Goal: Task Accomplishment & Management: Complete application form

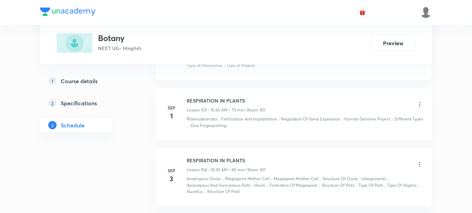
scroll to position [6079, 0]
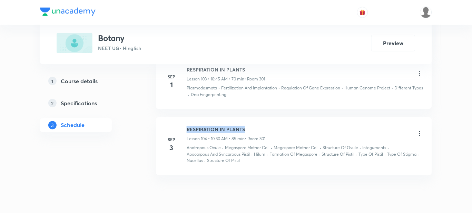
drag, startPoint x: 253, startPoint y: 106, endPoint x: 186, endPoint y: 97, distance: 67.8
click at [186, 117] on li "Sep 3 RESPIRATION IN PLANTS Lesson 104 • 10:30 AM • 85 min • Room 301 Anatropou…" at bounding box center [294, 146] width 276 height 58
copy h6 "RESPIRATION IN PLANTS"
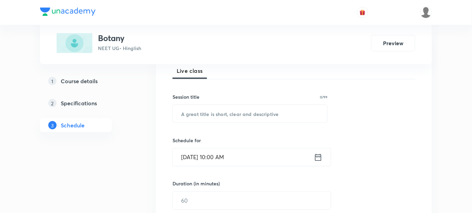
scroll to position [43, 0]
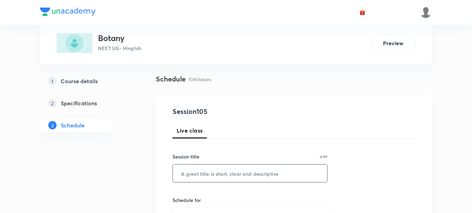
click at [201, 178] on input "text" at bounding box center [250, 174] width 155 height 18
paste input "RESPIRATION IN PLANTS"
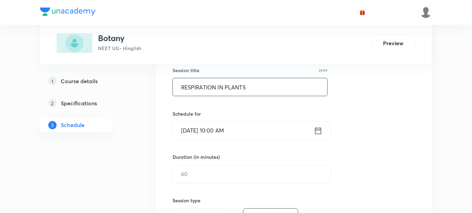
type input "RESPIRATION IN PLANTS"
click at [222, 128] on input "Sep 6, 2025, 10:00 AM" at bounding box center [243, 131] width 141 height 18
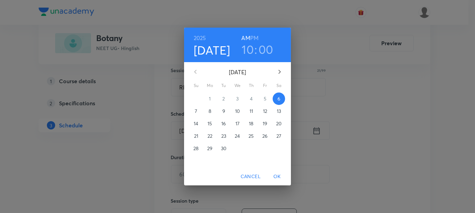
click at [265, 48] on h3 "00" at bounding box center [266, 49] width 15 height 14
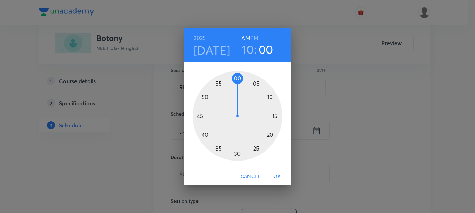
click at [238, 154] on div at bounding box center [238, 116] width 90 height 90
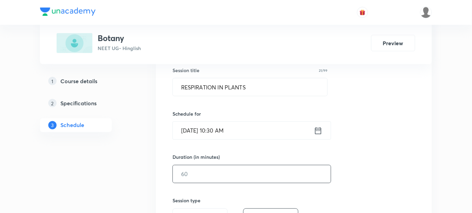
click at [199, 172] on input "text" at bounding box center [252, 174] width 158 height 18
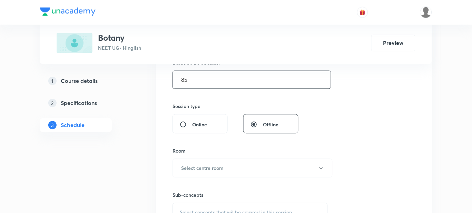
scroll to position [258, 0]
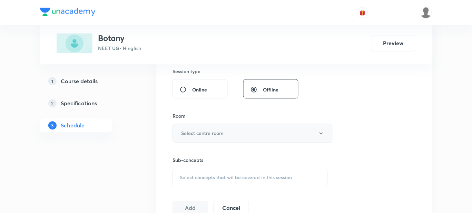
type input "85"
click at [193, 136] on button "Select centre room" at bounding box center [252, 132] width 160 height 19
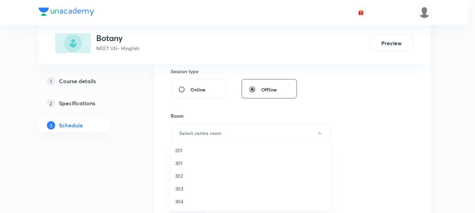
click at [183, 160] on span "301" at bounding box center [250, 162] width 151 height 7
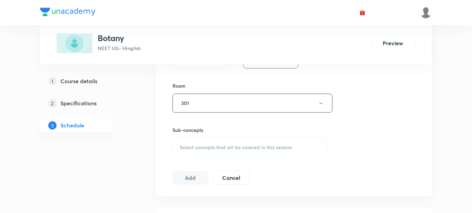
scroll to position [301, 0]
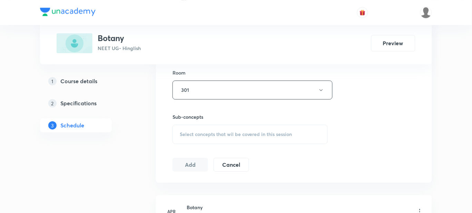
click at [198, 138] on div "Select concepts that wil be covered in this session" at bounding box center [249, 133] width 155 height 19
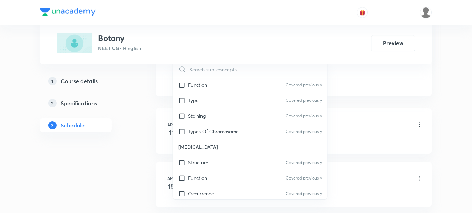
scroll to position [9225, 0]
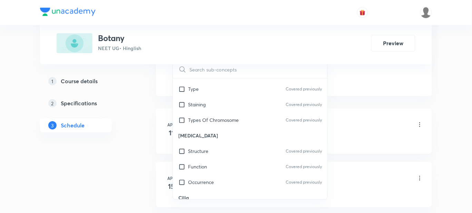
click at [219, 205] on div "Structure" at bounding box center [250, 213] width 155 height 16
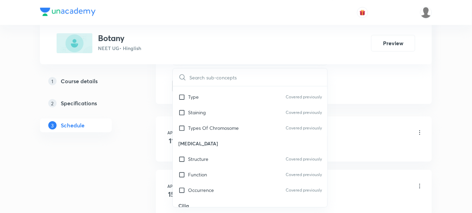
checkbox input "true"
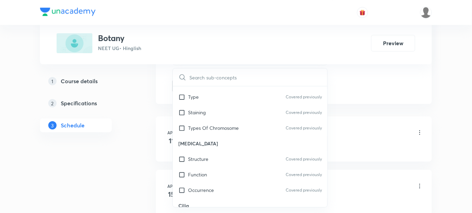
checkbox input "true"
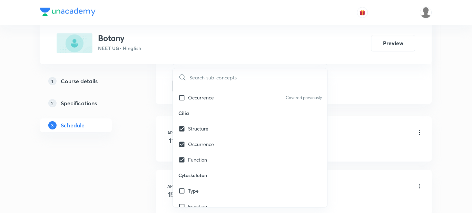
scroll to position [9311, 0]
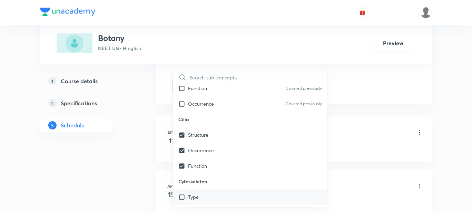
click at [201, 189] on div "Type" at bounding box center [250, 197] width 155 height 16
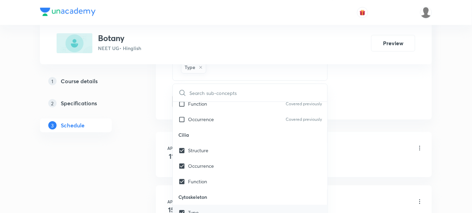
checkbox input "true"
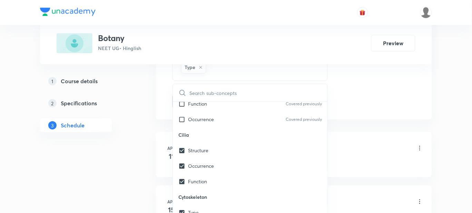
checkbox input "true"
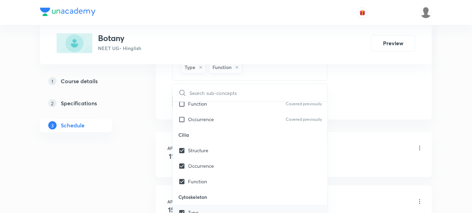
drag, startPoint x: 206, startPoint y: 173, endPoint x: 223, endPoint y: 156, distance: 24.6
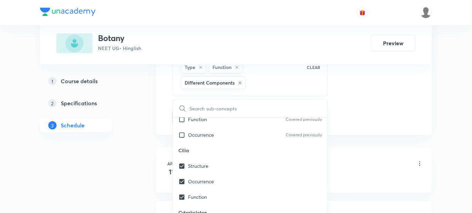
checkbox input "true"
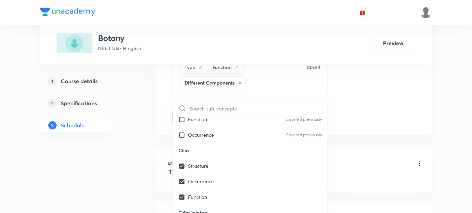
checkbox input "true"
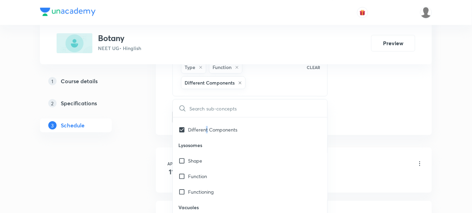
scroll to position [9397, 0]
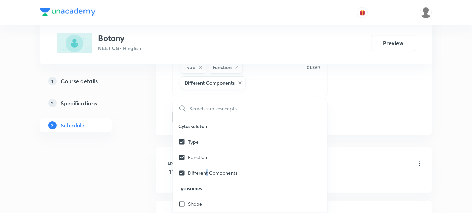
click at [205, 196] on div "Shape" at bounding box center [250, 204] width 155 height 16
checkbox input "true"
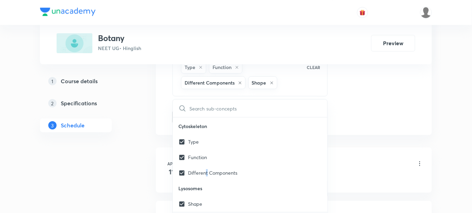
checkbox input "true"
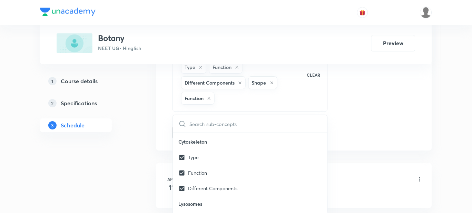
checkbox input "true"
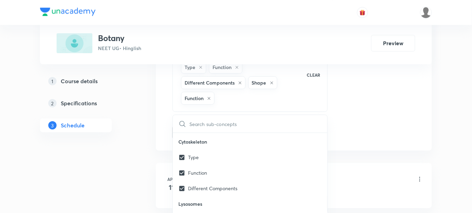
checkbox input "true"
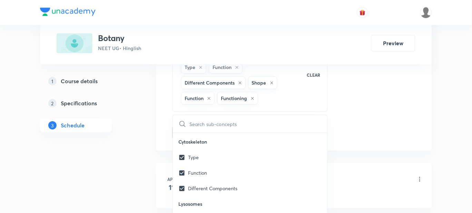
checkbox input "true"
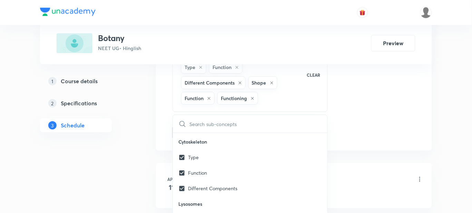
checkbox input "true"
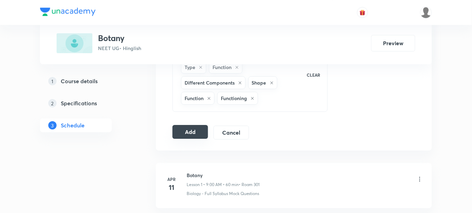
click at [191, 137] on button "Add" at bounding box center [190, 132] width 36 height 14
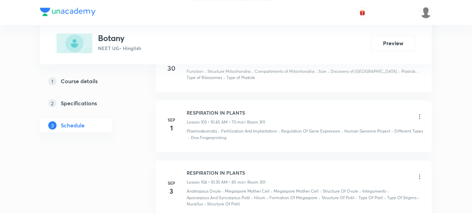
scroll to position [5762, 0]
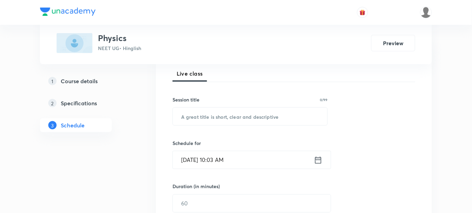
scroll to position [86, 0]
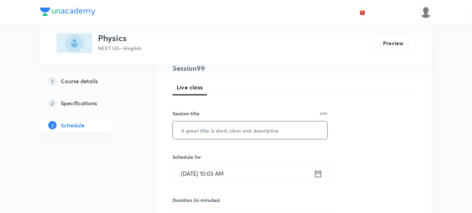
click at [194, 129] on input "text" at bounding box center [250, 130] width 155 height 18
type input "KINEMATICS OF SHM"
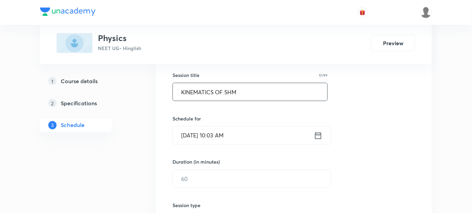
scroll to position [129, 0]
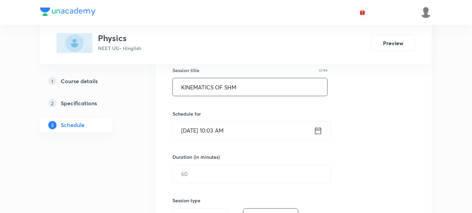
click at [228, 131] on input "Sep 6, 2025, 10:03 AM" at bounding box center [243, 131] width 141 height 18
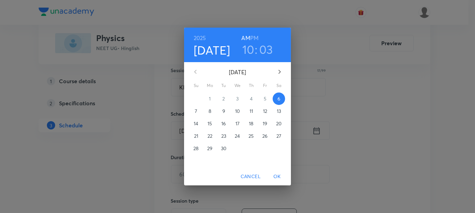
click at [253, 39] on h6 "PM" at bounding box center [254, 38] width 8 height 10
click at [250, 50] on h3 "10" at bounding box center [248, 49] width 12 height 14
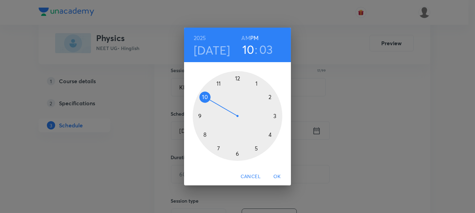
click at [238, 77] on div at bounding box center [238, 116] width 90 height 90
click at [239, 78] on div at bounding box center [238, 116] width 90 height 90
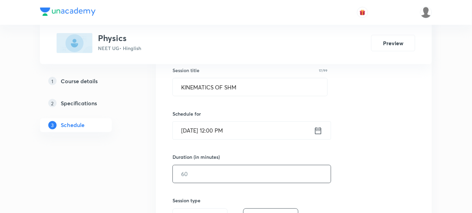
click at [199, 174] on input "text" at bounding box center [252, 174] width 158 height 18
type input "6"
type input "0"
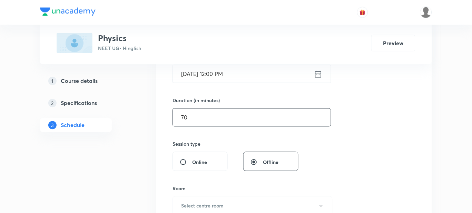
scroll to position [258, 0]
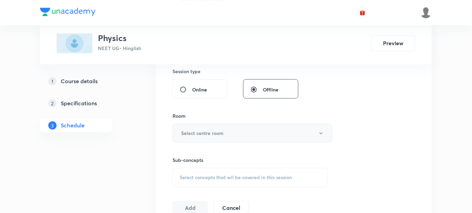
type input "70"
click at [205, 132] on h6 "Select centre room" at bounding box center [202, 132] width 42 height 7
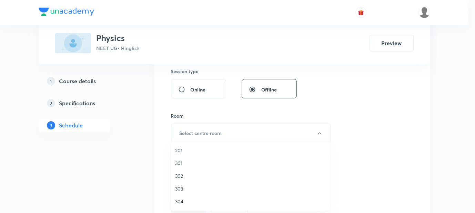
click at [181, 161] on span "301" at bounding box center [250, 162] width 151 height 7
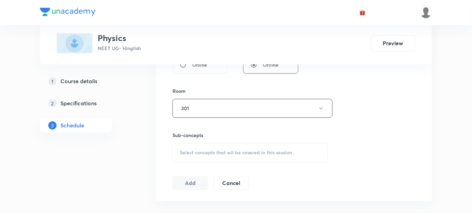
scroll to position [301, 0]
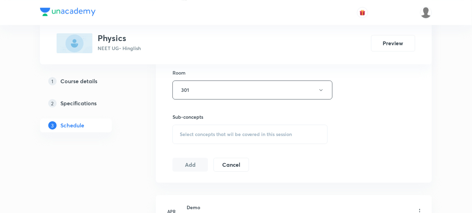
click at [192, 136] on span "Select concepts that wil be covered in this session" at bounding box center [236, 134] width 112 height 6
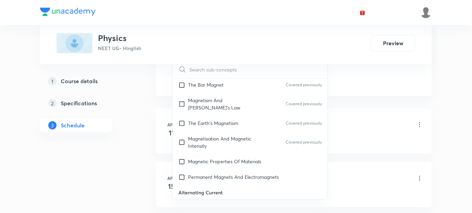
scroll to position [7719, 0]
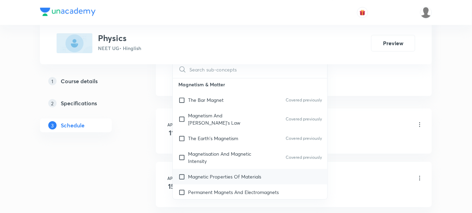
click at [232, 173] on p "Magnetic Properties Of Materials" at bounding box center [224, 176] width 73 height 7
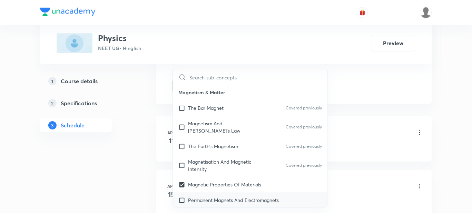
click at [225, 196] on p "Permanent Magnets And Electromagnets" at bounding box center [233, 199] width 91 height 7
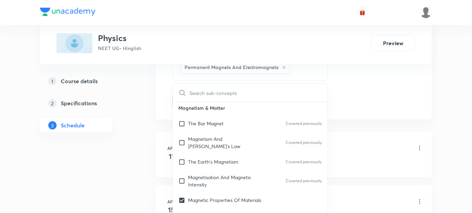
checkbox input "true"
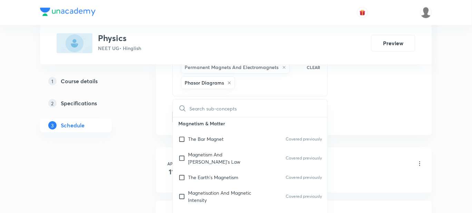
checkbox input "true"
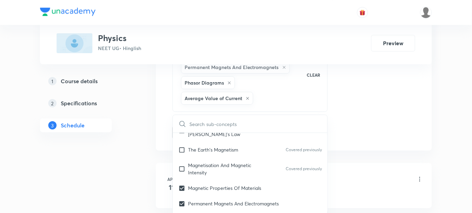
checkbox input "true"
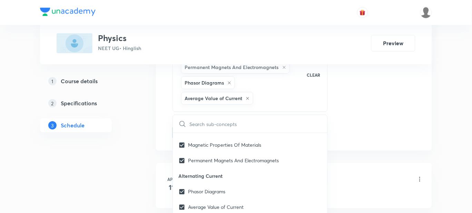
checkbox input "true"
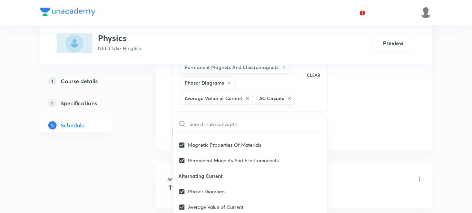
checkbox input "true"
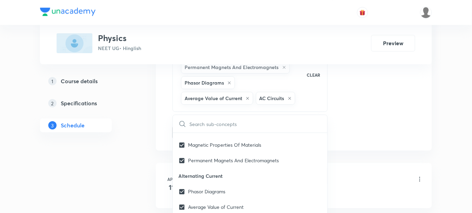
checkbox input "true"
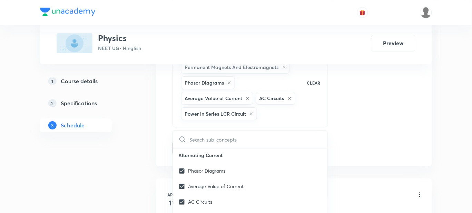
scroll to position [7848, 0]
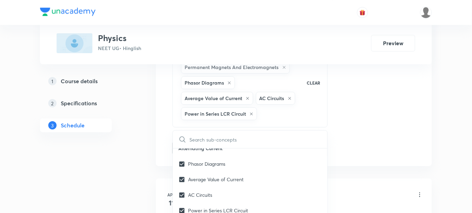
checkbox input "true"
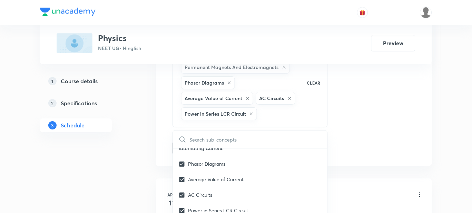
checkbox input "true"
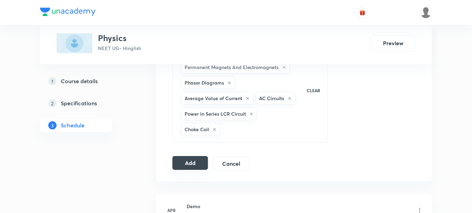
click at [183, 169] on button "Add" at bounding box center [190, 163] width 36 height 14
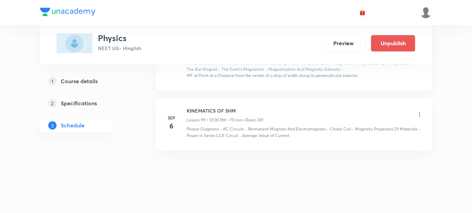
scroll to position [5741, 0]
click at [419, 111] on icon at bounding box center [419, 114] width 7 height 7
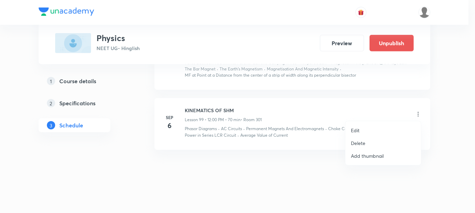
click at [363, 129] on li "Edit" at bounding box center [384, 130] width 76 height 13
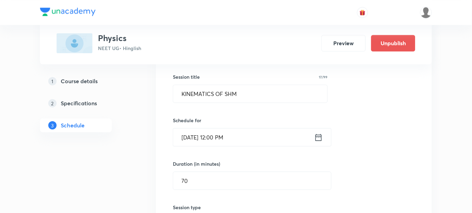
scroll to position [5827, 0]
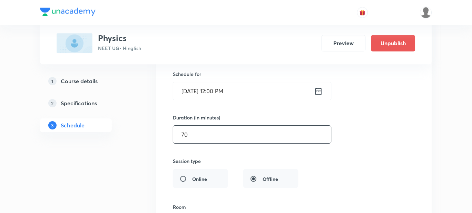
drag, startPoint x: 192, startPoint y: 133, endPoint x: 178, endPoint y: 132, distance: 13.9
click at [179, 132] on input "70" at bounding box center [252, 135] width 158 height 18
type input "55"
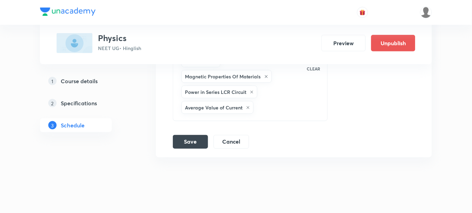
scroll to position [6077, 0]
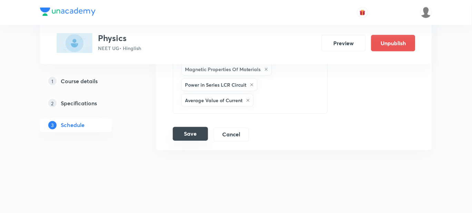
click at [197, 137] on button "Save" at bounding box center [190, 134] width 35 height 14
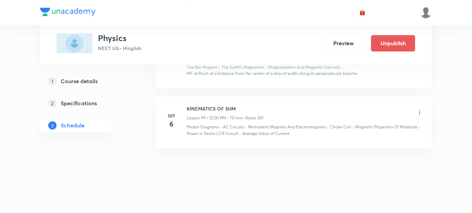
scroll to position [5741, 0]
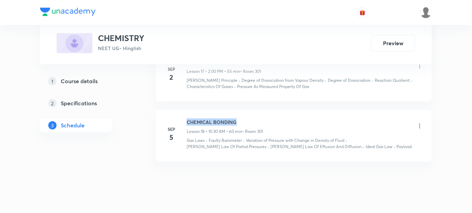
drag, startPoint x: 240, startPoint y: 109, endPoint x: 183, endPoint y: 106, distance: 57.0
click at [183, 118] on div "Sep 5 CHEMICAL BONDING Lesson 18 • 10:30 AM • 60 min • Room 301 Gas Laws · Faul…" at bounding box center [294, 134] width 259 height 32
copy h6 "CHEMICAL BONDING"
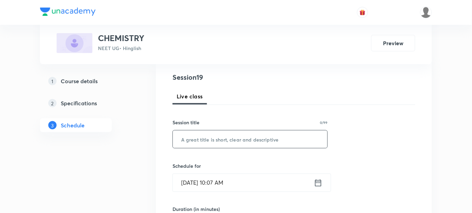
scroll to position [86, 0]
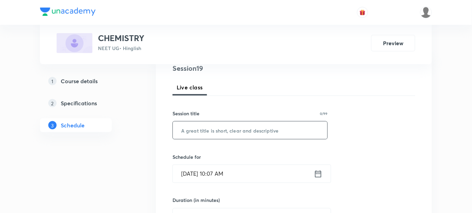
click at [202, 131] on input "text" at bounding box center [250, 130] width 155 height 18
paste input "CHEMICAL BONDING"
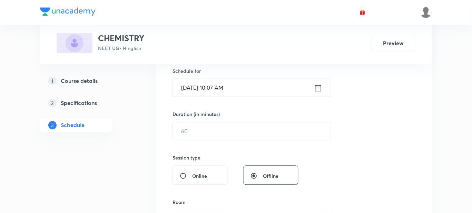
scroll to position [172, 0]
type input "CHEMICAL BONDING"
click at [227, 89] on input "Sep 6, 2025, 10:07 AM" at bounding box center [243, 88] width 141 height 18
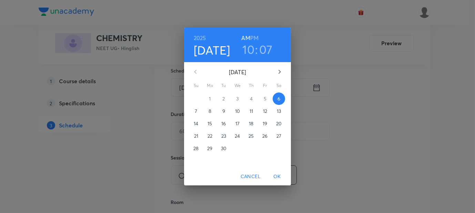
click at [255, 39] on h6 "PM" at bounding box center [254, 38] width 8 height 10
click at [249, 53] on h3 "10" at bounding box center [248, 49] width 12 height 14
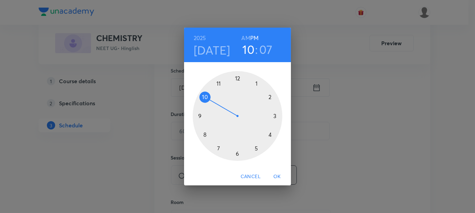
click at [255, 84] on div at bounding box center [238, 116] width 90 height 90
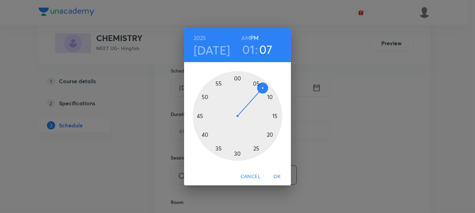
click at [237, 80] on div at bounding box center [238, 116] width 90 height 90
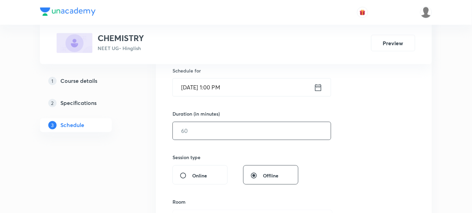
click at [199, 134] on input "text" at bounding box center [252, 131] width 158 height 18
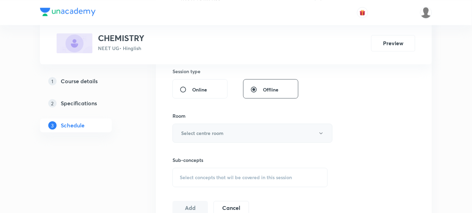
type input "55"
click at [186, 135] on h6 "Select centre room" at bounding box center [202, 132] width 42 height 7
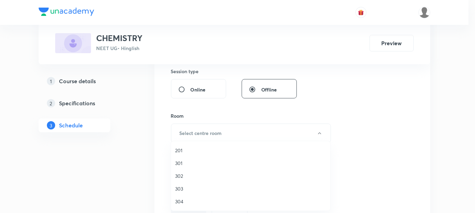
click at [183, 162] on span "301" at bounding box center [250, 162] width 151 height 7
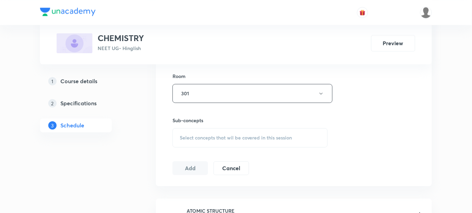
scroll to position [345, 0]
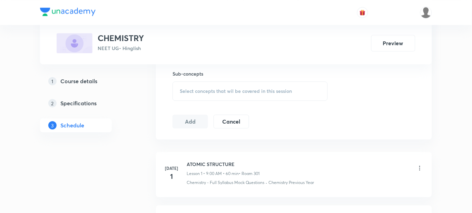
click at [192, 90] on span "Select concepts that wil be covered in this session" at bounding box center [236, 91] width 112 height 6
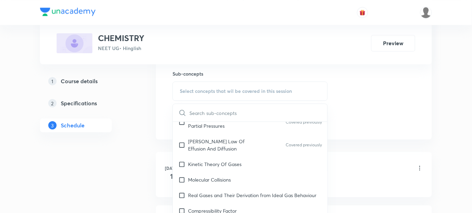
scroll to position [1811, 0]
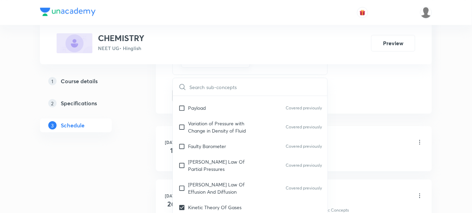
scroll to position [388, 0]
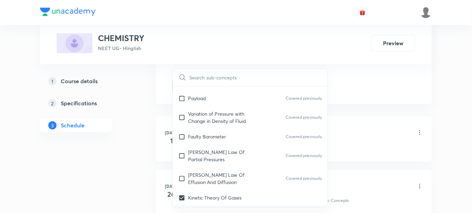
click at [228, 209] on p "Molecular Collisions" at bounding box center [209, 212] width 43 height 7
checkbox input "true"
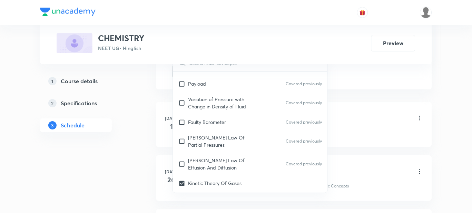
scroll to position [431, 0]
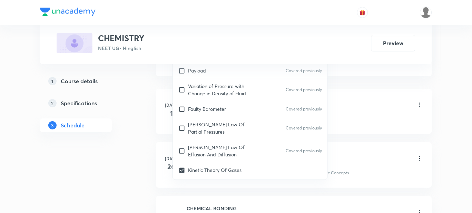
click at [239, 197] on p "Real Gases and Their Derivation from Ideal Gas Behaviour" at bounding box center [252, 200] width 128 height 7
checkbox input "true"
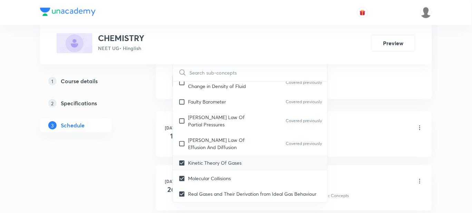
scroll to position [1854, 0]
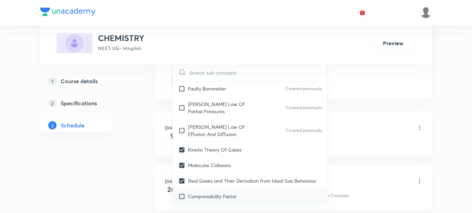
click at [220, 188] on div "Compressibility Factor" at bounding box center [250, 196] width 155 height 16
checkbox input "true"
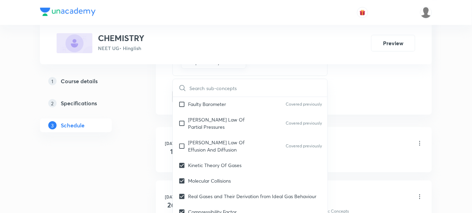
checkbox input "true"
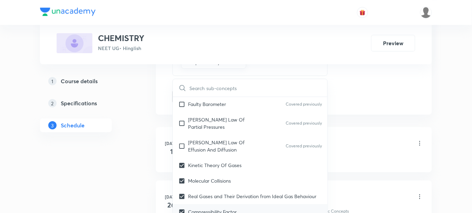
checkbox input "true"
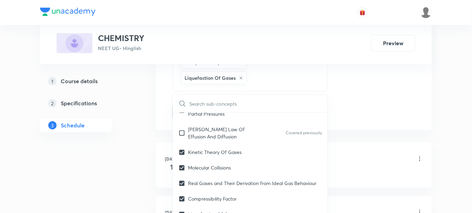
scroll to position [1897, 0]
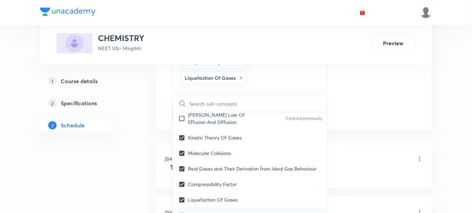
click at [225, 207] on div "Law of Corresponding States" at bounding box center [250, 215] width 155 height 16
checkbox input "true"
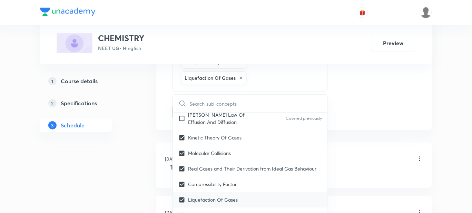
checkbox input "true"
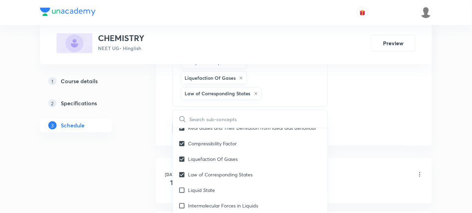
scroll to position [1940, 0]
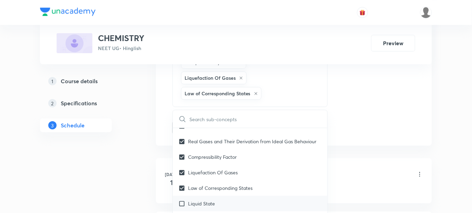
click at [208, 200] on p "Liquid State" at bounding box center [201, 203] width 27 height 7
checkbox input "true"
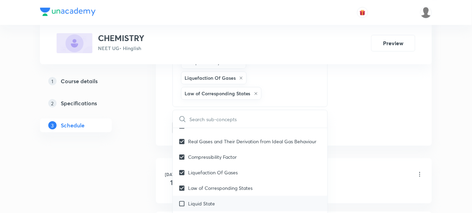
checkbox input "true"
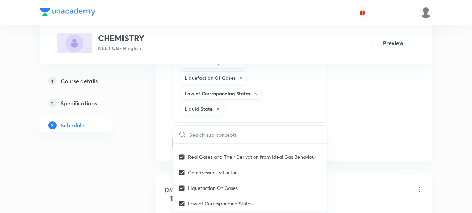
checkbox input "true"
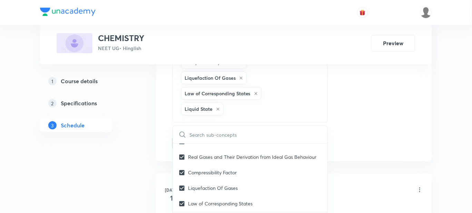
checkbox input "true"
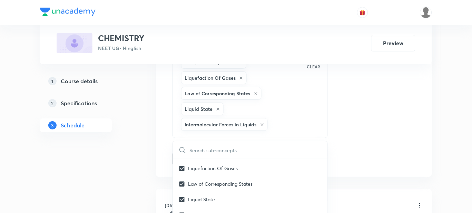
scroll to position [1983, 0]
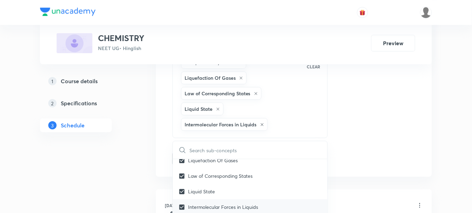
drag, startPoint x: 212, startPoint y: 177, endPoint x: 181, endPoint y: 175, distance: 31.2
checkbox input "true"
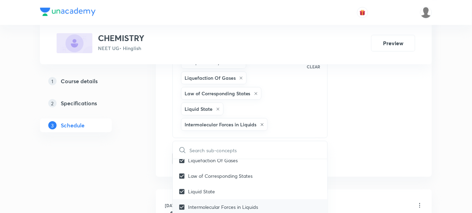
checkbox input "true"
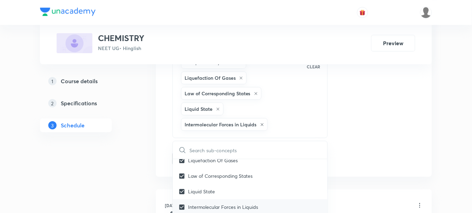
checkbox input "true"
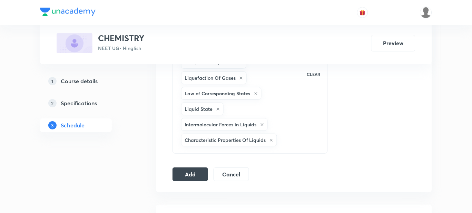
click at [192, 177] on button "Add" at bounding box center [190, 174] width 36 height 14
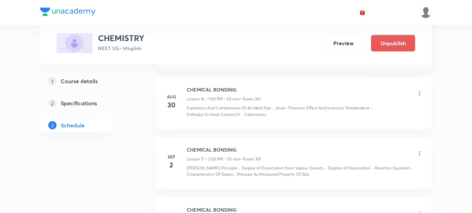
scroll to position [1154, 0]
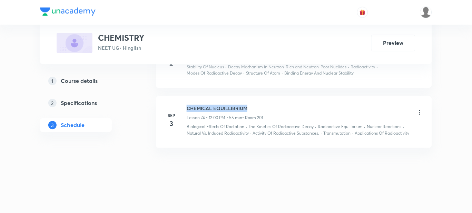
drag, startPoint x: 249, startPoint y: 108, endPoint x: 185, endPoint y: 107, distance: 64.5
click at [185, 107] on div "[DATE] CHEMICAL EQUILLIBRIUM Lesson 74 • 12:00 PM • 55 min • Room 201 Biologica…" at bounding box center [294, 121] width 259 height 32
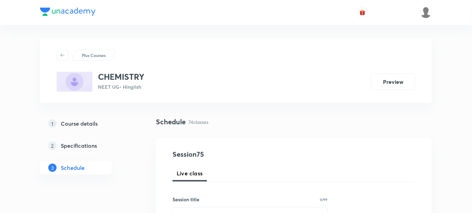
scroll to position [129, 0]
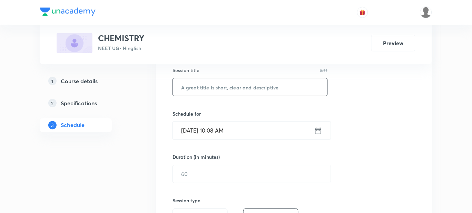
click at [194, 91] on input "text" at bounding box center [250, 87] width 155 height 18
paste input "CHEMICAL EQUILLIBRIUM"
type input "CHEMICAL EQUILLIBRIUM"
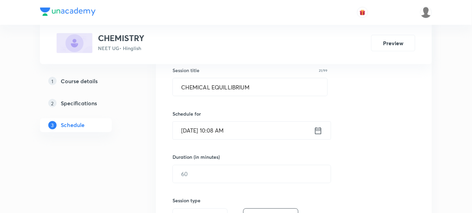
click at [236, 129] on input "[DATE] 10:08 AM" at bounding box center [243, 131] width 141 height 18
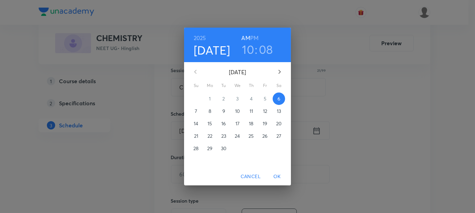
click at [258, 36] on h6 "PM" at bounding box center [254, 38] width 8 height 10
click at [250, 46] on h3 "10" at bounding box center [248, 49] width 12 height 14
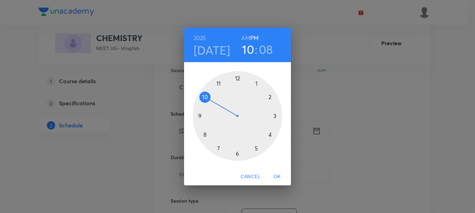
click at [238, 79] on div at bounding box center [238, 116] width 90 height 90
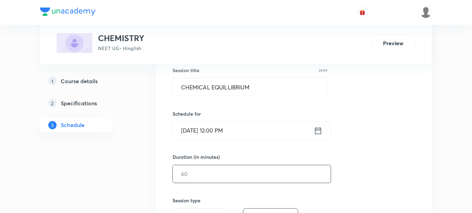
click at [198, 181] on input "text" at bounding box center [252, 174] width 158 height 18
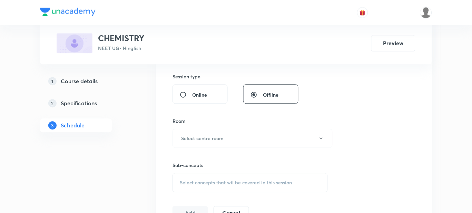
scroll to position [258, 0]
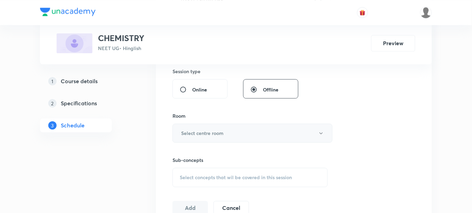
type input "55"
click at [187, 131] on h6 "Select centre room" at bounding box center [202, 132] width 42 height 7
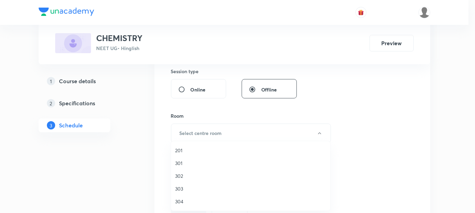
click at [179, 148] on span "201" at bounding box center [250, 150] width 151 height 7
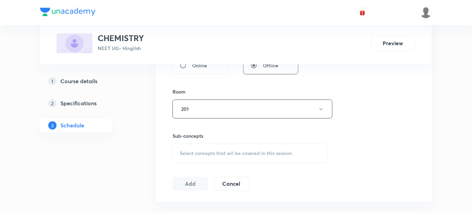
scroll to position [301, 0]
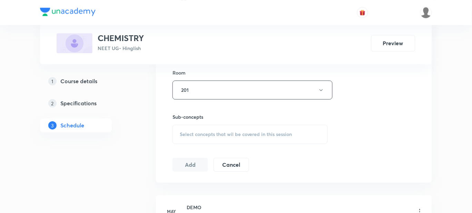
click at [190, 131] on span "Select concepts that wil be covered in this session" at bounding box center [236, 134] width 112 height 6
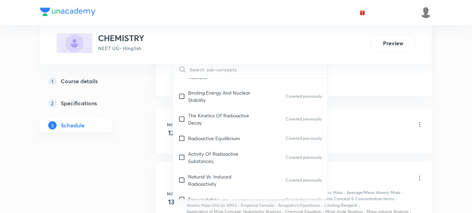
scroll to position [6509, 0]
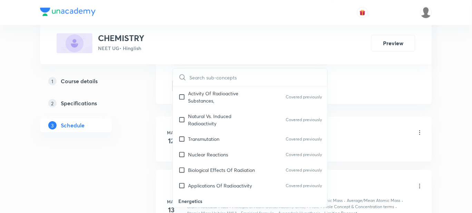
scroll to position [6553, 0]
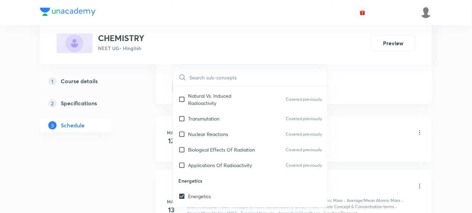
checkbox input "true"
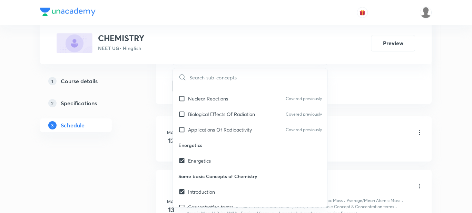
scroll to position [6596, 0]
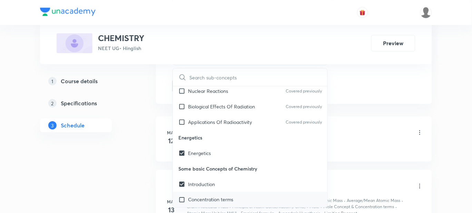
click at [223, 196] on p "Concentration terms" at bounding box center [210, 199] width 45 height 7
click at [221, 196] on p "Concentration terms" at bounding box center [210, 199] width 45 height 7
checkbox input "true"
checkbox input "false"
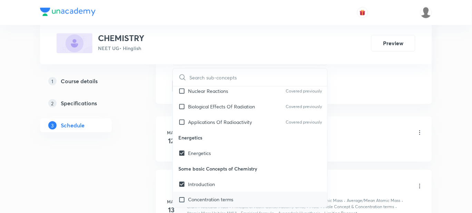
click at [212, 196] on p "Concentration terms" at bounding box center [210, 199] width 45 height 7
checkbox input "true"
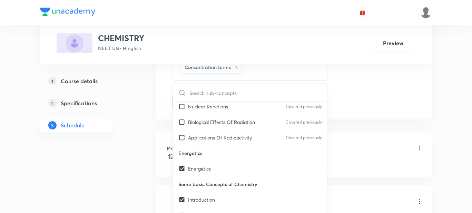
checkbox input "true"
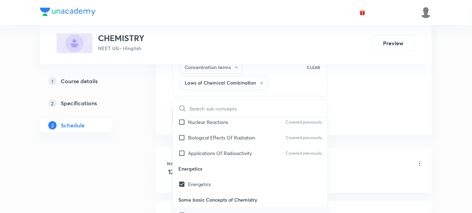
drag, startPoint x: 190, startPoint y: 190, endPoint x: 220, endPoint y: 165, distance: 39.4
checkbox input "true"
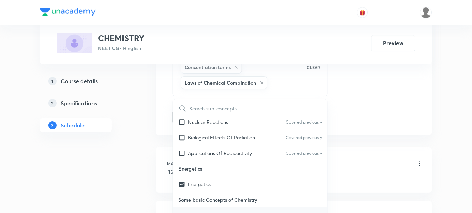
checkbox input "true"
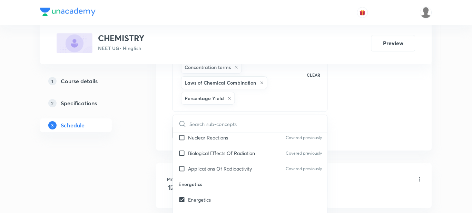
scroll to position [6639, 0]
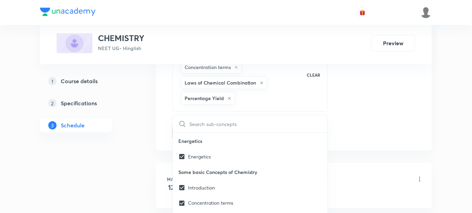
drag, startPoint x: 202, startPoint y: 178, endPoint x: 215, endPoint y: 170, distance: 14.6
checkbox input "true"
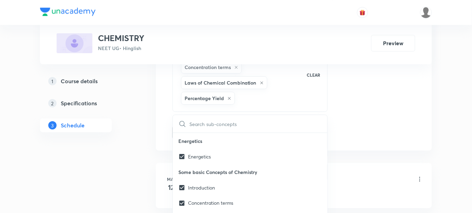
checkbox input "true"
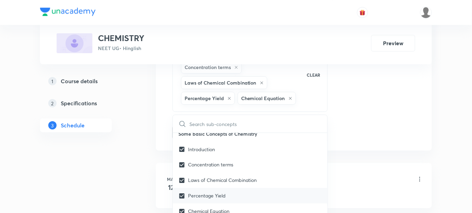
scroll to position [6682, 0]
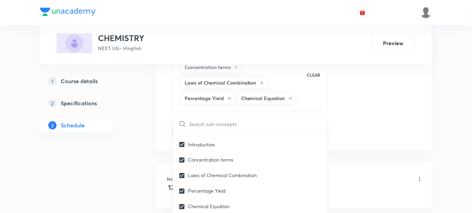
checkbox input "true"
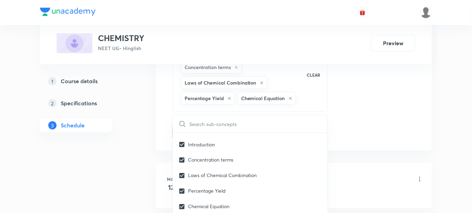
checkbox input "true"
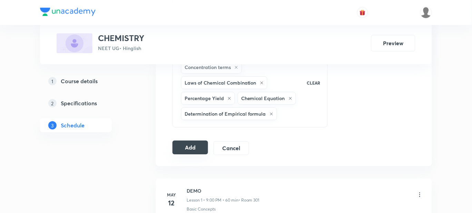
click at [198, 149] on button "Add" at bounding box center [190, 147] width 36 height 14
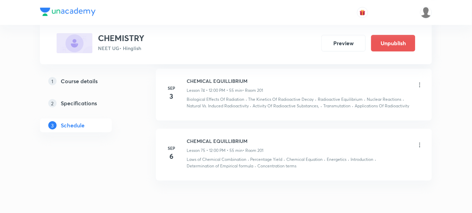
scroll to position [4414, 0]
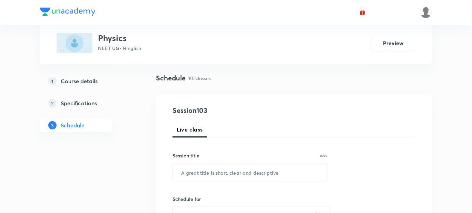
scroll to position [86, 0]
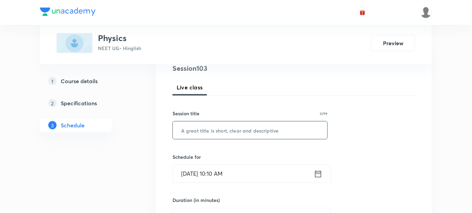
click at [202, 127] on input "text" at bounding box center [250, 130] width 155 height 18
type input "POWER & PROBLEMS"
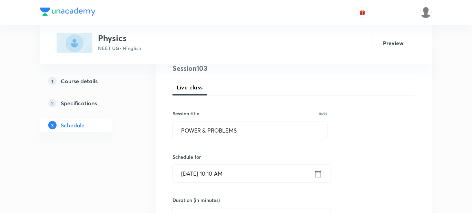
click at [230, 174] on input "[DATE] 10:10 AM" at bounding box center [243, 174] width 141 height 18
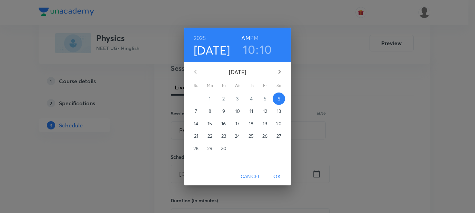
click at [255, 39] on h6 "PM" at bounding box center [254, 38] width 8 height 10
click at [251, 46] on h3 "10" at bounding box center [249, 49] width 12 height 14
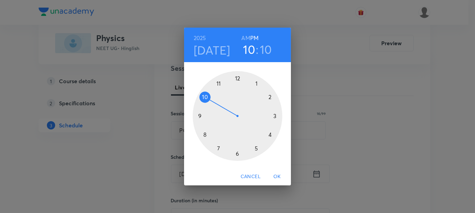
click at [256, 83] on div at bounding box center [238, 116] width 90 height 90
click at [238, 78] on div at bounding box center [238, 116] width 90 height 90
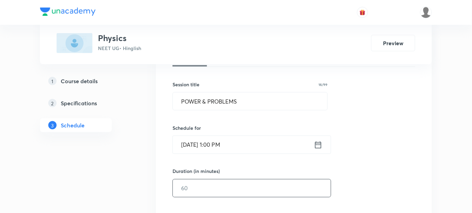
scroll to position [129, 0]
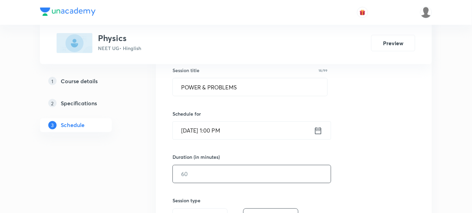
click at [193, 172] on input "text" at bounding box center [252, 174] width 158 height 18
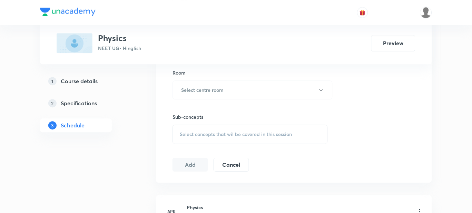
scroll to position [258, 0]
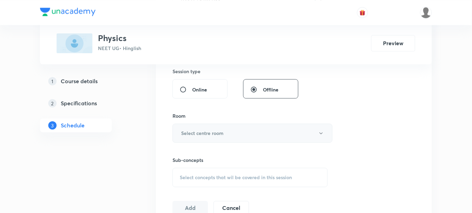
type input "55"
click at [191, 132] on h6 "Select centre room" at bounding box center [202, 132] width 42 height 7
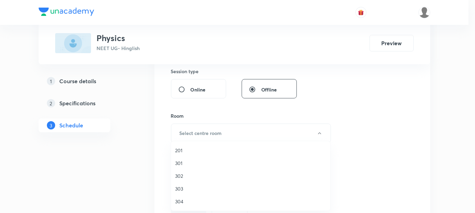
click at [183, 150] on span "201" at bounding box center [250, 150] width 151 height 7
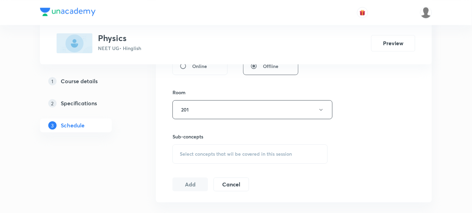
scroll to position [301, 0]
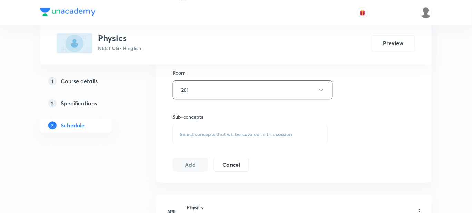
click at [187, 135] on span "Select concepts that wil be covered in this session" at bounding box center [236, 134] width 112 height 6
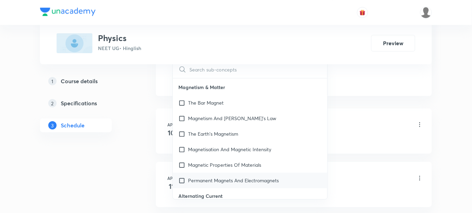
scroll to position [7630, 0]
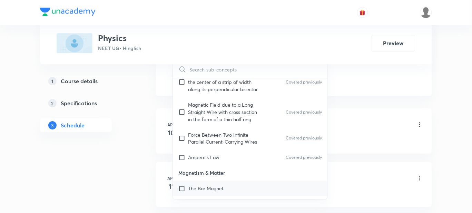
click at [208, 185] on p "The Bar Magnet" at bounding box center [206, 188] width 36 height 7
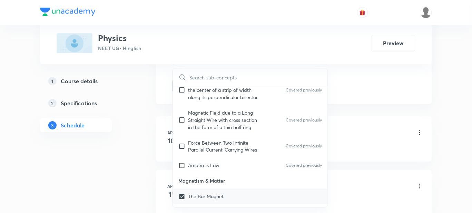
click at [209, 208] on p "Magnetism And [PERSON_NAME]'s Law" at bounding box center [232, 211] width 88 height 7
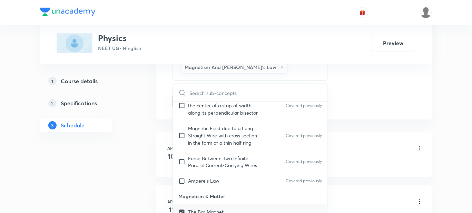
checkbox input "true"
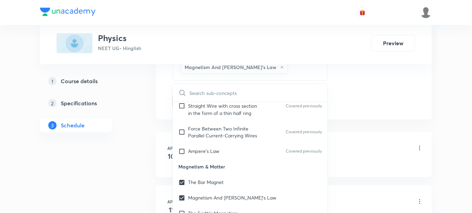
scroll to position [7673, 0]
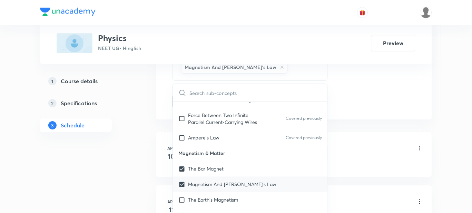
drag, startPoint x: 215, startPoint y: 150, endPoint x: 235, endPoint y: 153, distance: 20.6
click at [214, 196] on p "The Earth's Magnetism" at bounding box center [213, 199] width 50 height 7
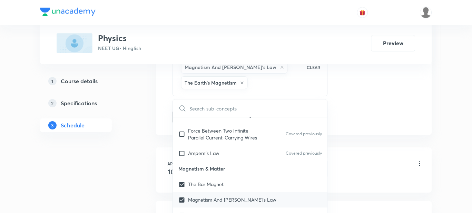
checkbox input "true"
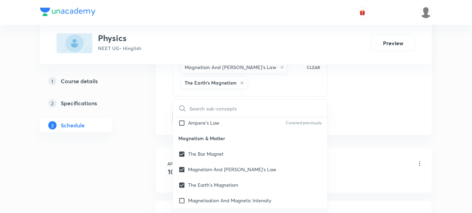
scroll to position [7716, 0]
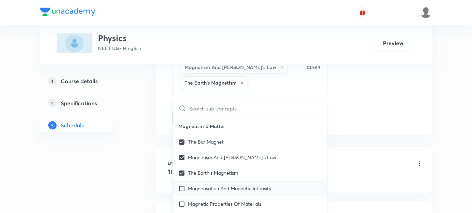
drag, startPoint x: 225, startPoint y: 141, endPoint x: 227, endPoint y: 147, distance: 6.5
click at [224, 185] on p "Magnetisation And Magnetic Intensity" at bounding box center [229, 188] width 83 height 7
checkbox input "true"
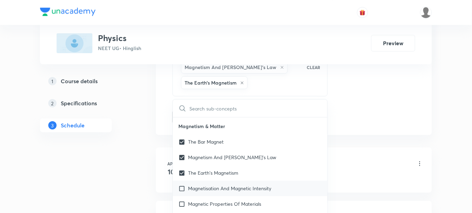
checkbox input "true"
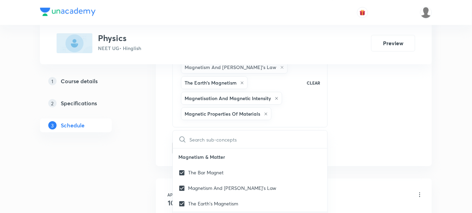
checkbox input "true"
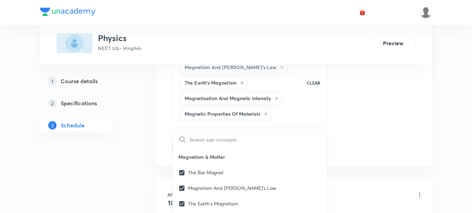
drag, startPoint x: 214, startPoint y: 199, endPoint x: 141, endPoint y: 177, distance: 76.4
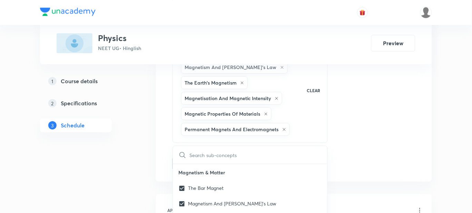
checkbox input "true"
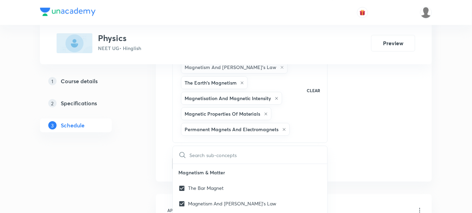
checkbox input "true"
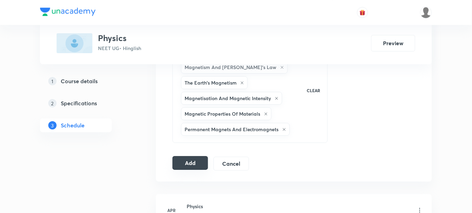
click at [198, 157] on button "Add" at bounding box center [190, 163] width 36 height 14
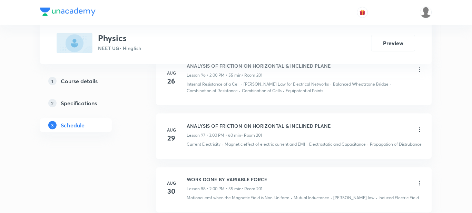
scroll to position [5862, 0]
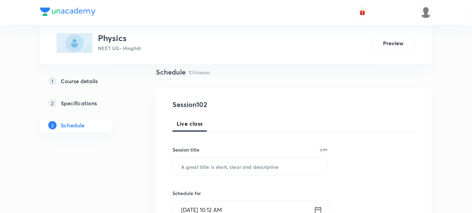
scroll to position [86, 0]
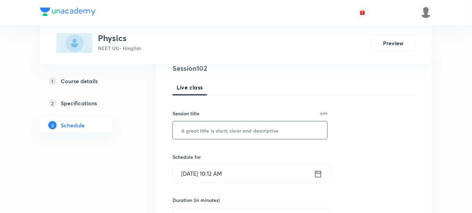
click at [188, 130] on input "text" at bounding box center [250, 130] width 155 height 18
type input "SPHERICAL MIRRORS"
click at [246, 172] on input "[DATE] 10:12 AM" at bounding box center [243, 174] width 141 height 18
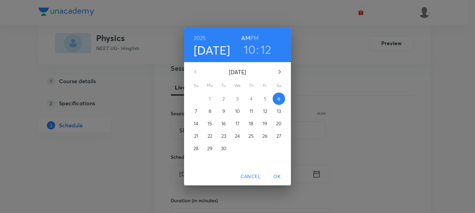
click at [252, 37] on h6 "PM" at bounding box center [254, 38] width 8 height 10
click at [252, 50] on h3 "10" at bounding box center [250, 49] width 12 height 14
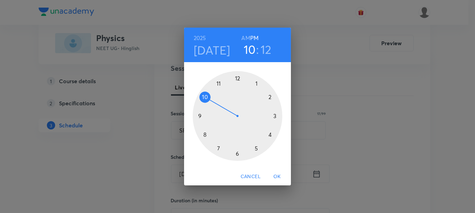
click at [270, 97] on div at bounding box center [238, 116] width 90 height 90
click at [239, 79] on div at bounding box center [238, 116] width 90 height 90
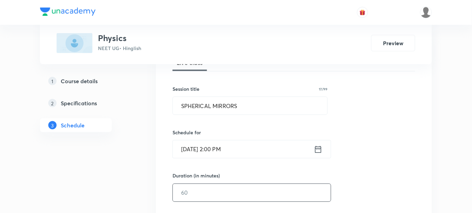
scroll to position [129, 0]
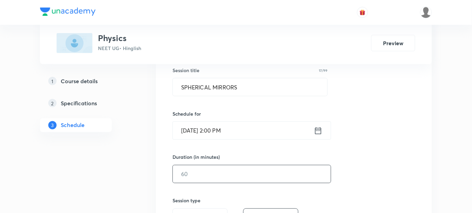
click at [214, 170] on input "text" at bounding box center [252, 174] width 158 height 18
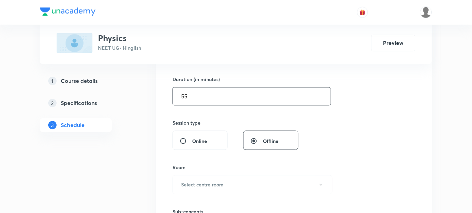
scroll to position [216, 0]
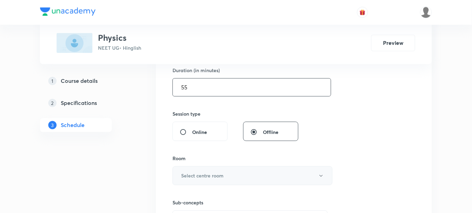
type input "55"
click at [201, 170] on button "Select centre room" at bounding box center [252, 175] width 160 height 19
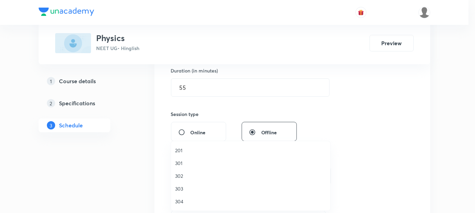
click at [180, 175] on span "302" at bounding box center [250, 175] width 151 height 7
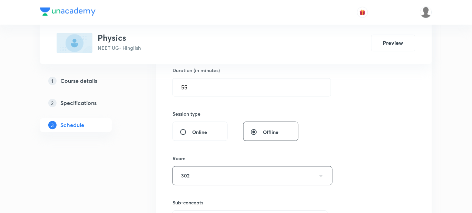
scroll to position [301, 0]
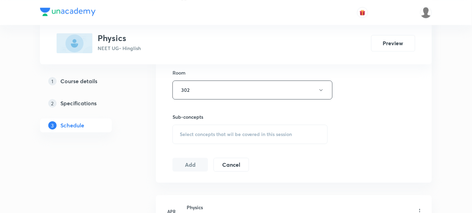
click at [197, 136] on span "Select concepts that wil be covered in this session" at bounding box center [236, 134] width 112 height 6
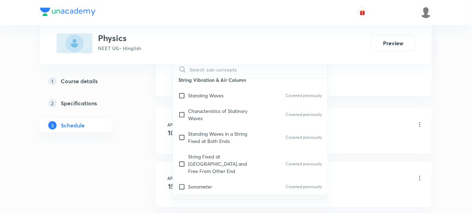
scroll to position [8751, 0]
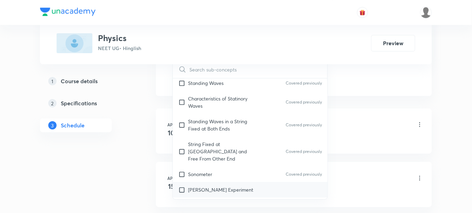
click at [220, 186] on p "[PERSON_NAME] Experiment" at bounding box center [220, 189] width 65 height 7
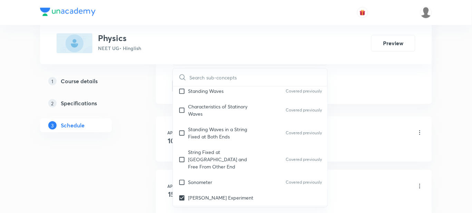
click at [208, 209] on p "Resonance" at bounding box center [200, 212] width 24 height 7
checkbox input "true"
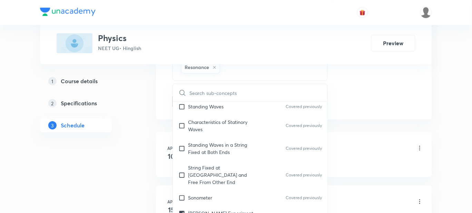
checkbox input "true"
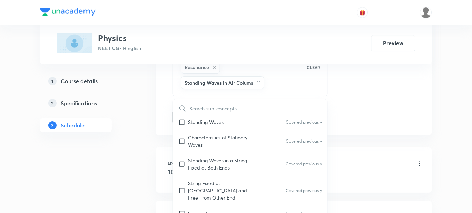
checkbox input "true"
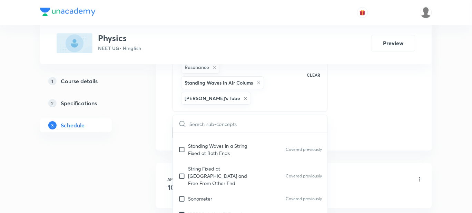
scroll to position [8794, 0]
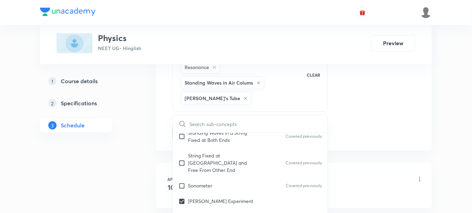
checkbox input "true"
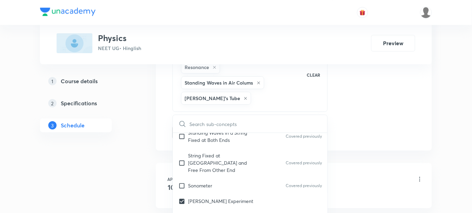
checkbox input "true"
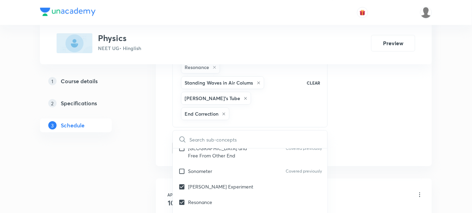
scroll to position [8837, 0]
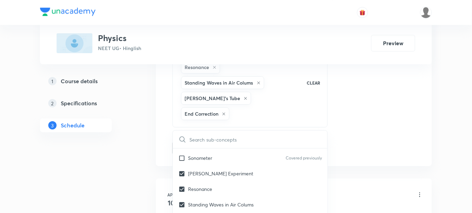
drag, startPoint x: 206, startPoint y: 148, endPoint x: 210, endPoint y: 156, distance: 9.3
checkbox input "true"
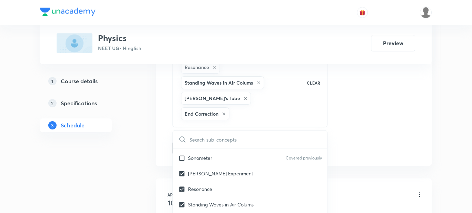
checkbox input "true"
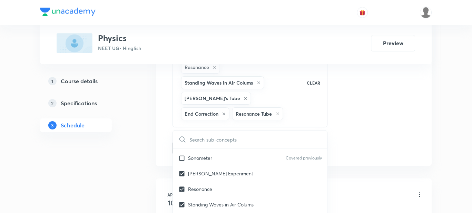
checkbox input "true"
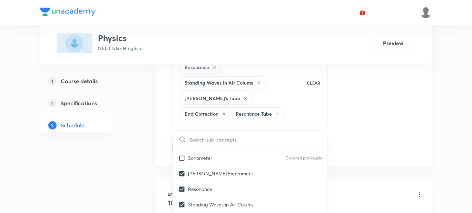
checkbox input "true"
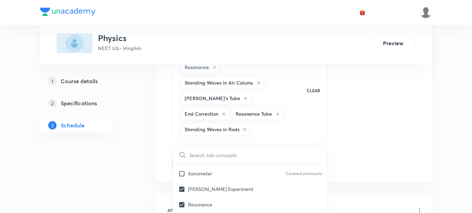
checkbox input "true"
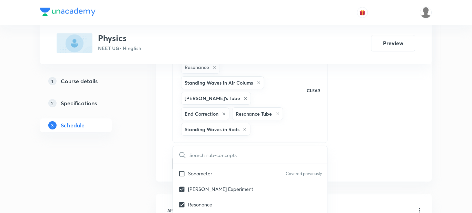
checkbox input "true"
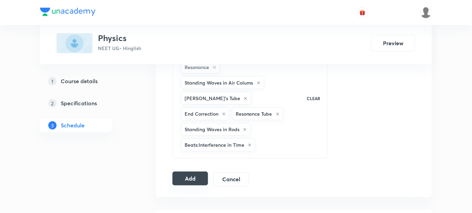
click at [183, 171] on button "Add" at bounding box center [190, 178] width 36 height 14
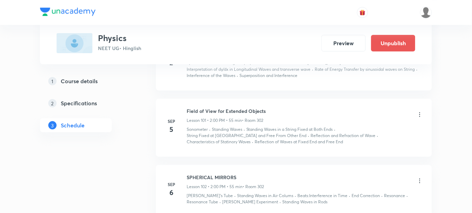
scroll to position [5958, 0]
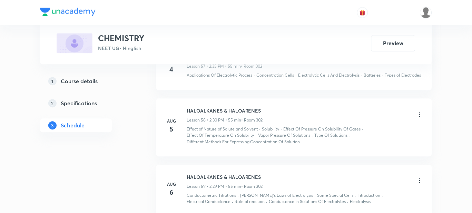
scroll to position [4407, 0]
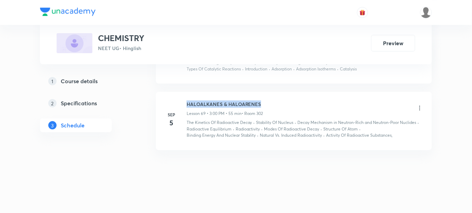
drag, startPoint x: 263, startPoint y: 101, endPoint x: 183, endPoint y: 99, distance: 80.0
click at [183, 100] on div "[DATE] HALOALKANES & HALOARENES Lesson 69 • 3:00 PM • 55 min • Room 302 The Kin…" at bounding box center [294, 119] width 259 height 38
copy h6 "HALOALKANES & HALOARENES"
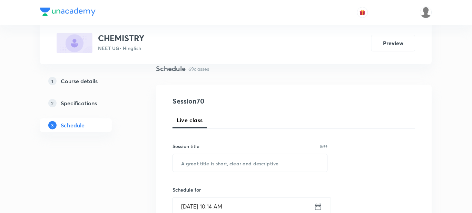
scroll to position [86, 0]
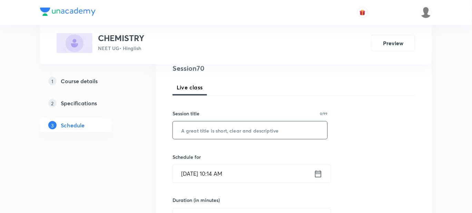
click at [202, 132] on input "text" at bounding box center [250, 130] width 155 height 18
paste input "HALOALKANES & HALOARENES"
type input "HALOALKANES & HALOARENES"
click at [209, 178] on input "[DATE] 10:14 AM" at bounding box center [243, 174] width 141 height 18
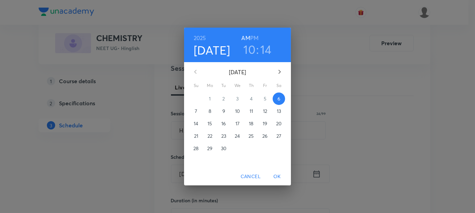
click at [252, 36] on h6 "PM" at bounding box center [254, 38] width 8 height 10
click at [251, 48] on h3 "10" at bounding box center [249, 49] width 12 height 14
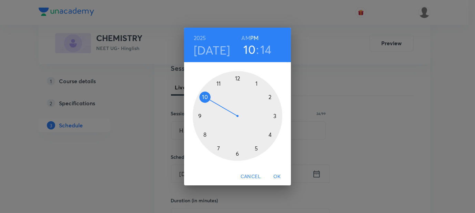
click at [276, 116] on div at bounding box center [238, 116] width 90 height 90
click at [238, 78] on div at bounding box center [238, 116] width 90 height 90
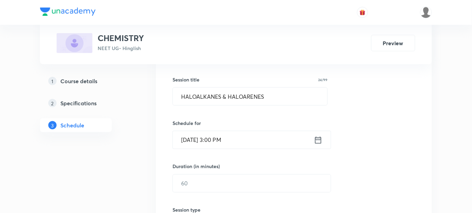
scroll to position [129, 0]
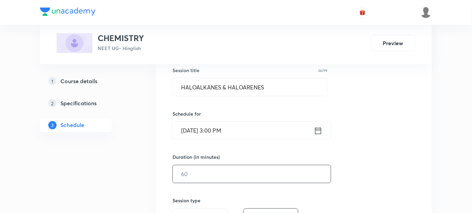
click at [203, 175] on input "text" at bounding box center [252, 174] width 158 height 18
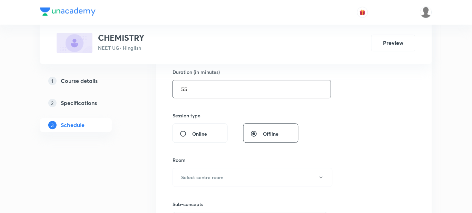
scroll to position [216, 0]
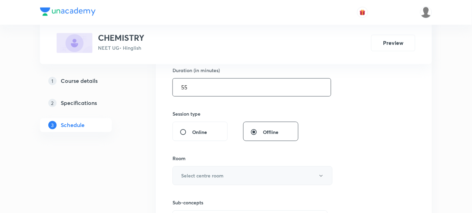
type input "55"
click at [205, 175] on h6 "Select centre room" at bounding box center [202, 175] width 42 height 7
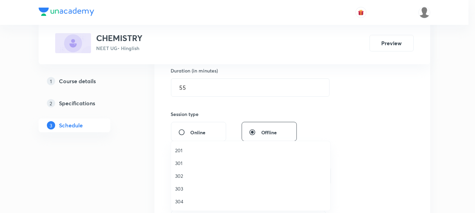
click at [181, 176] on span "302" at bounding box center [250, 175] width 151 height 7
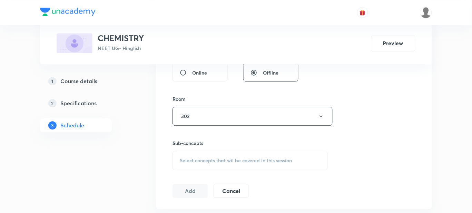
scroll to position [301, 0]
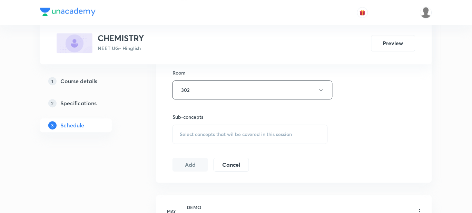
click at [191, 139] on div "Select concepts that wil be covered in this session" at bounding box center [249, 133] width 155 height 19
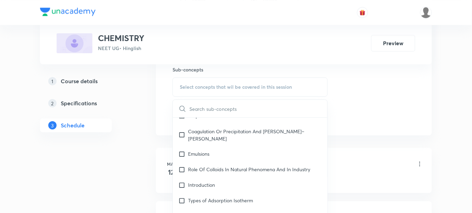
scroll to position [345, 0]
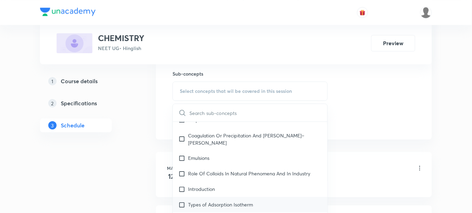
click at [211, 201] on p "Types of Adsorption Isotherm" at bounding box center [220, 204] width 65 height 7
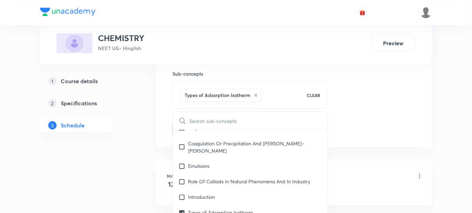
checkbox input "true"
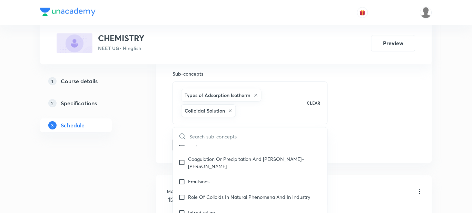
checkbox input "true"
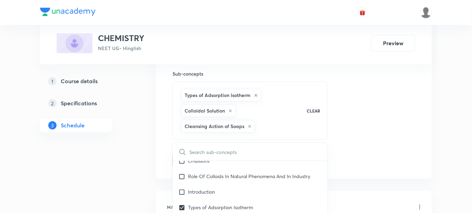
scroll to position [6208, 0]
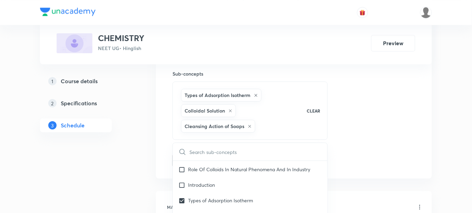
checkbox input "true"
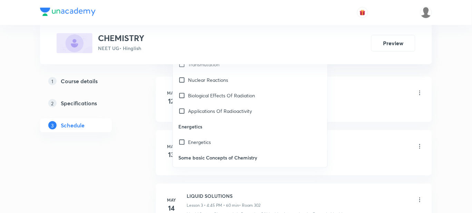
scroll to position [6466, 0]
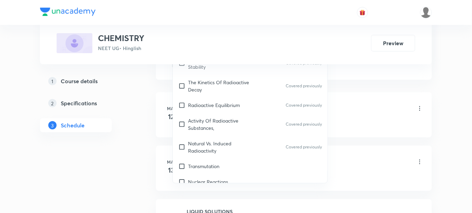
checkbox input "true"
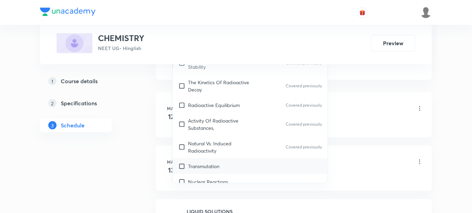
click at [215, 162] on p "Transmutation" at bounding box center [203, 165] width 31 height 7
checkbox input "true"
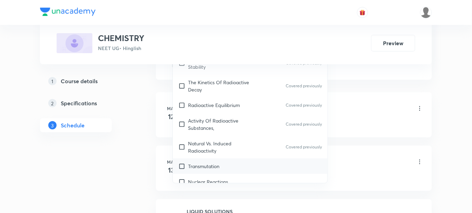
checkbox input "true"
drag, startPoint x: 214, startPoint y: 111, endPoint x: 212, endPoint y: 123, distance: 12.2
click at [214, 178] on p "Nuclear Reactions" at bounding box center [208, 181] width 40 height 7
checkbox input "true"
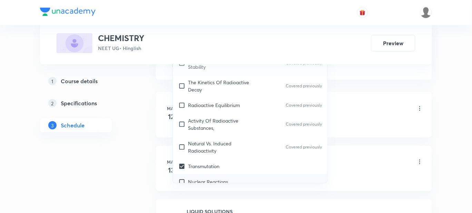
checkbox input "true"
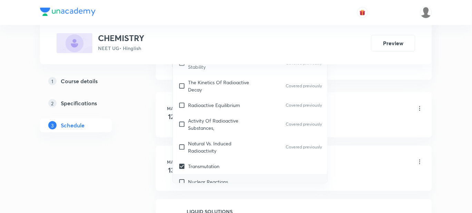
checkbox input "true"
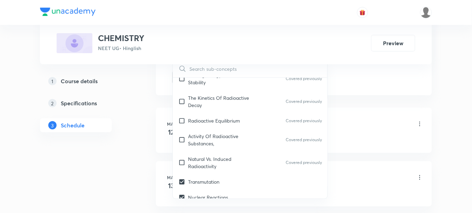
click at [208, 209] on p "Biological Effects Of Radiation" at bounding box center [221, 212] width 67 height 7
checkbox input "true"
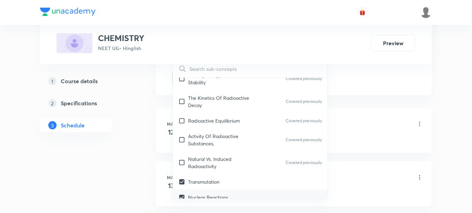
checkbox input "true"
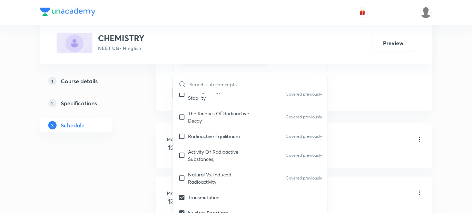
checkbox input "true"
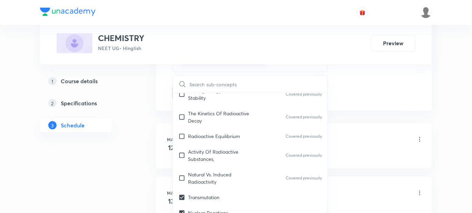
checkbox input "true"
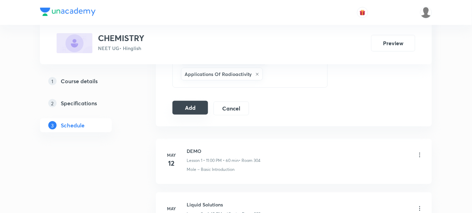
click at [183, 111] on button "Add" at bounding box center [190, 108] width 36 height 14
